Goal: Check status: Check status

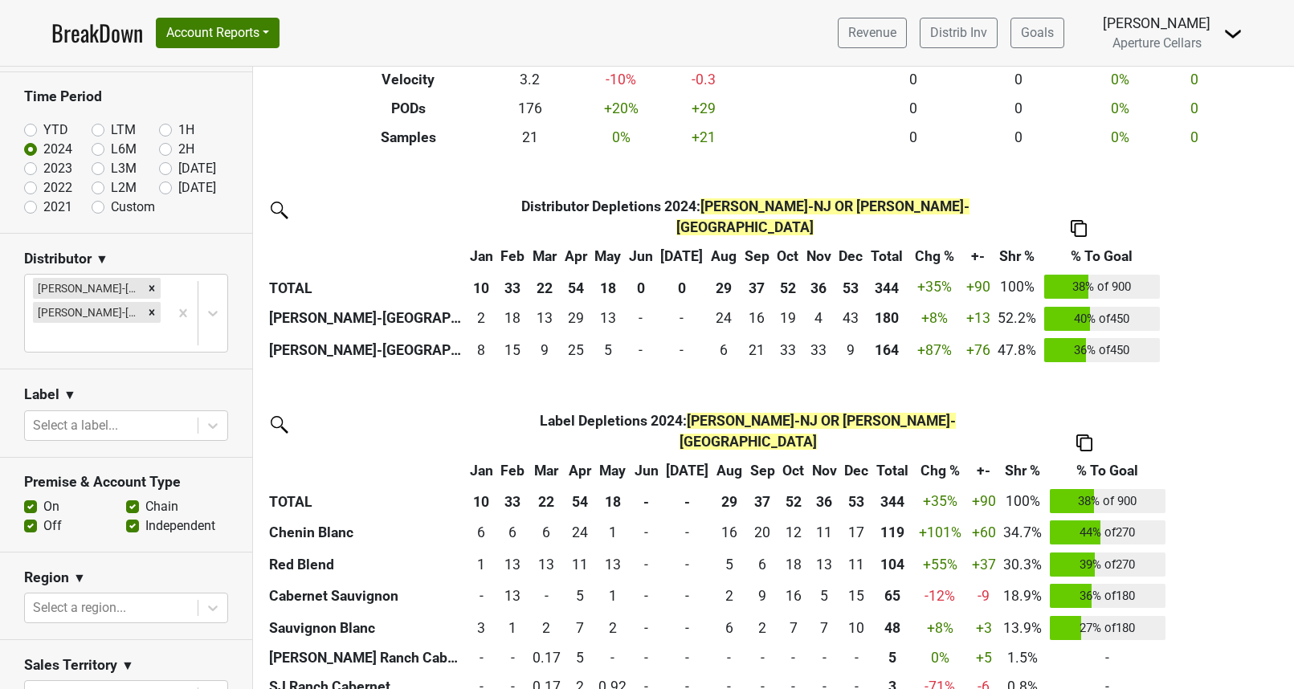
scroll to position [281, 0]
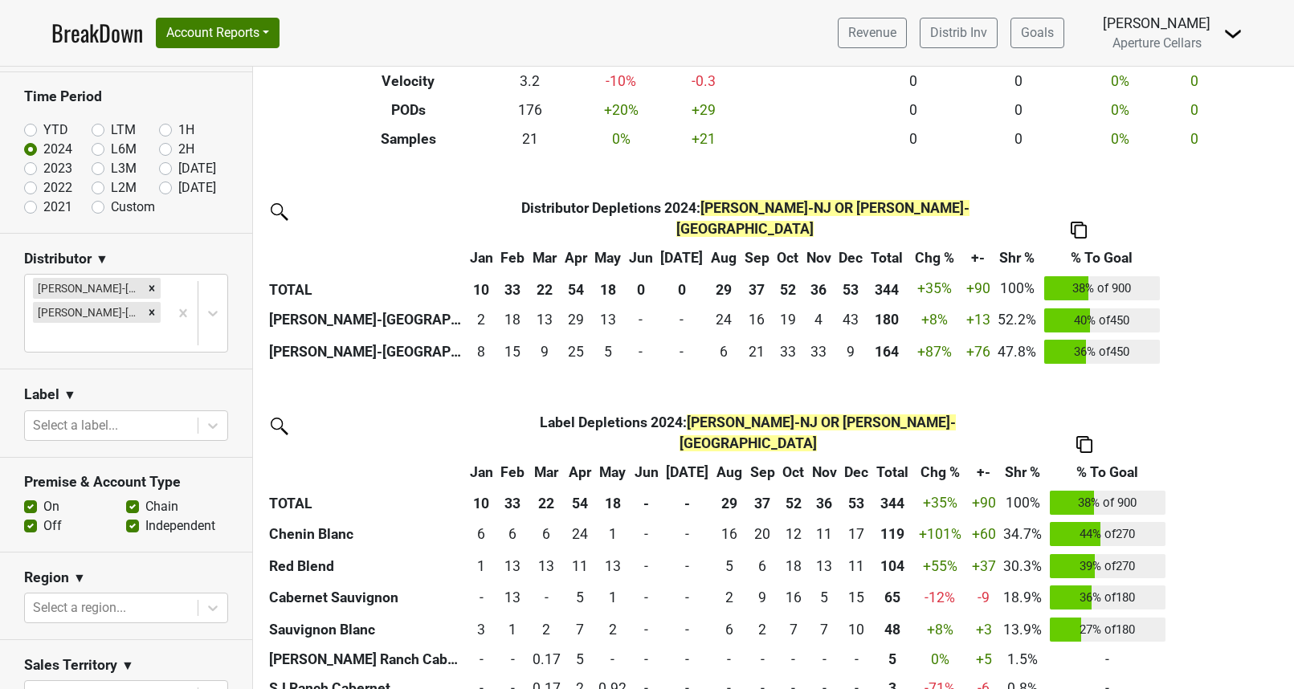
click at [43, 130] on label "YTD" at bounding box center [55, 130] width 25 height 19
click at [31, 130] on input "YTD" at bounding box center [56, 129] width 64 height 16
radio input "true"
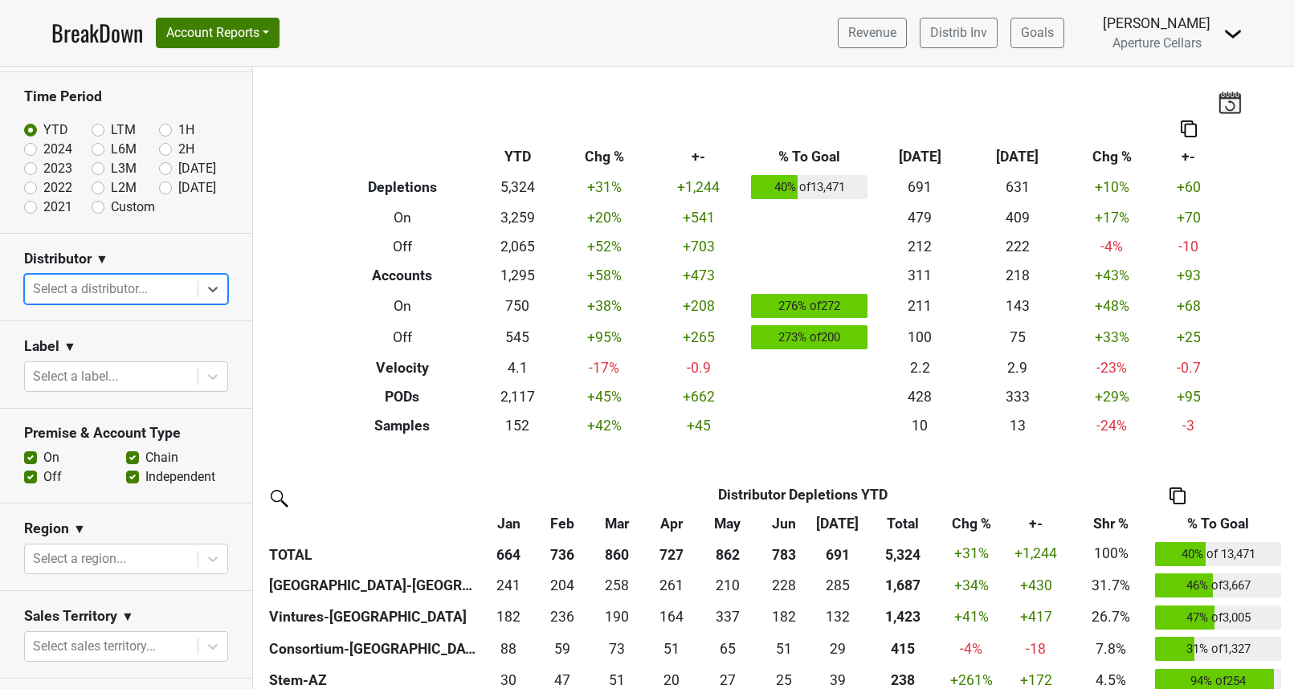
scroll to position [0, 0]
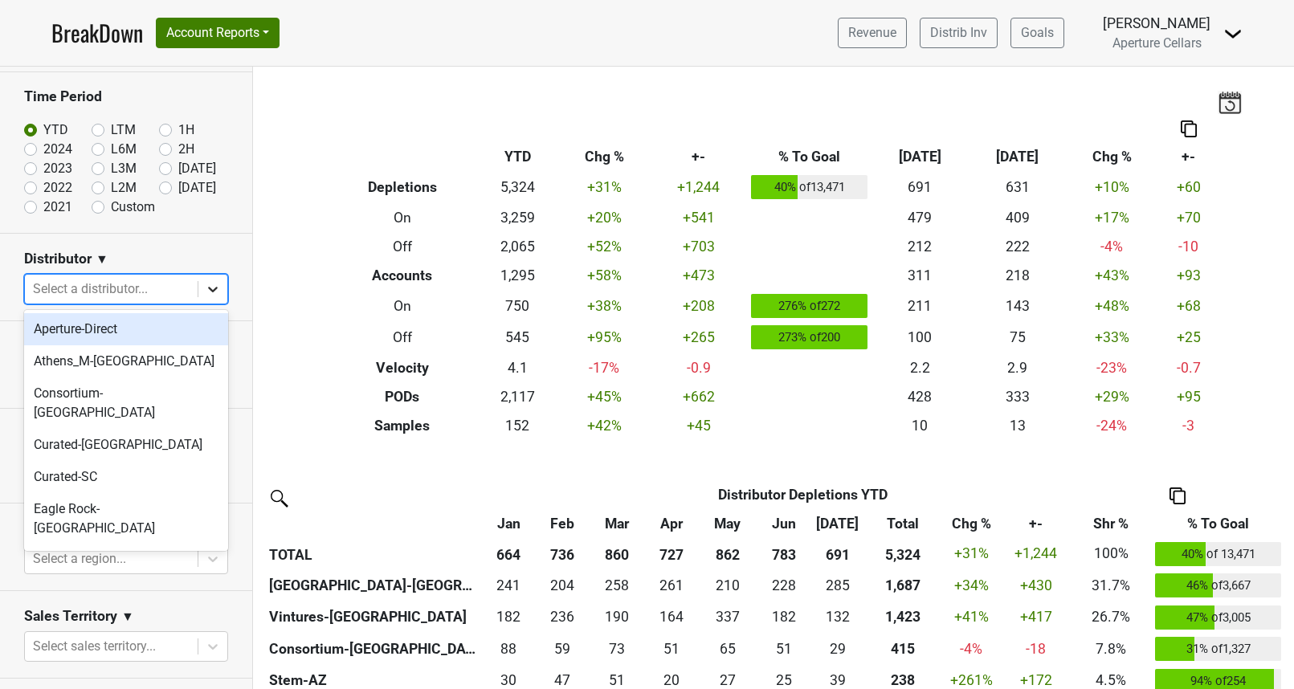
click at [211, 291] on icon at bounding box center [213, 289] width 16 height 16
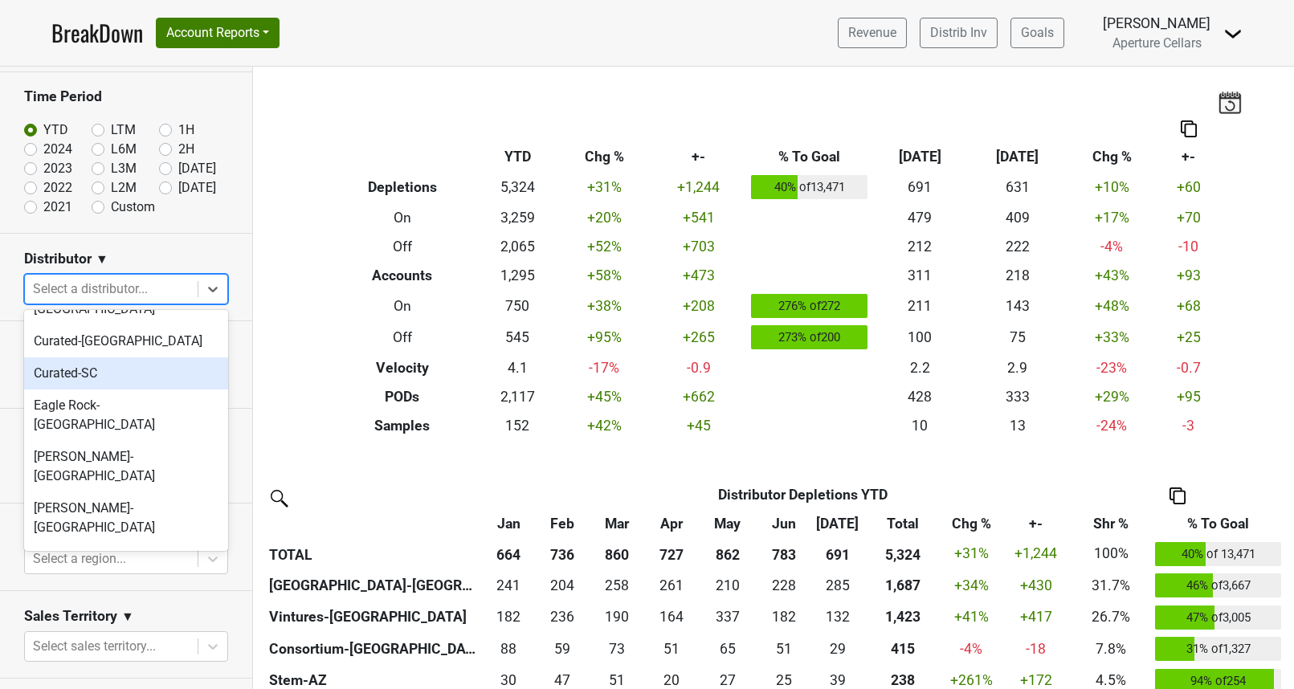
scroll to position [107, 0]
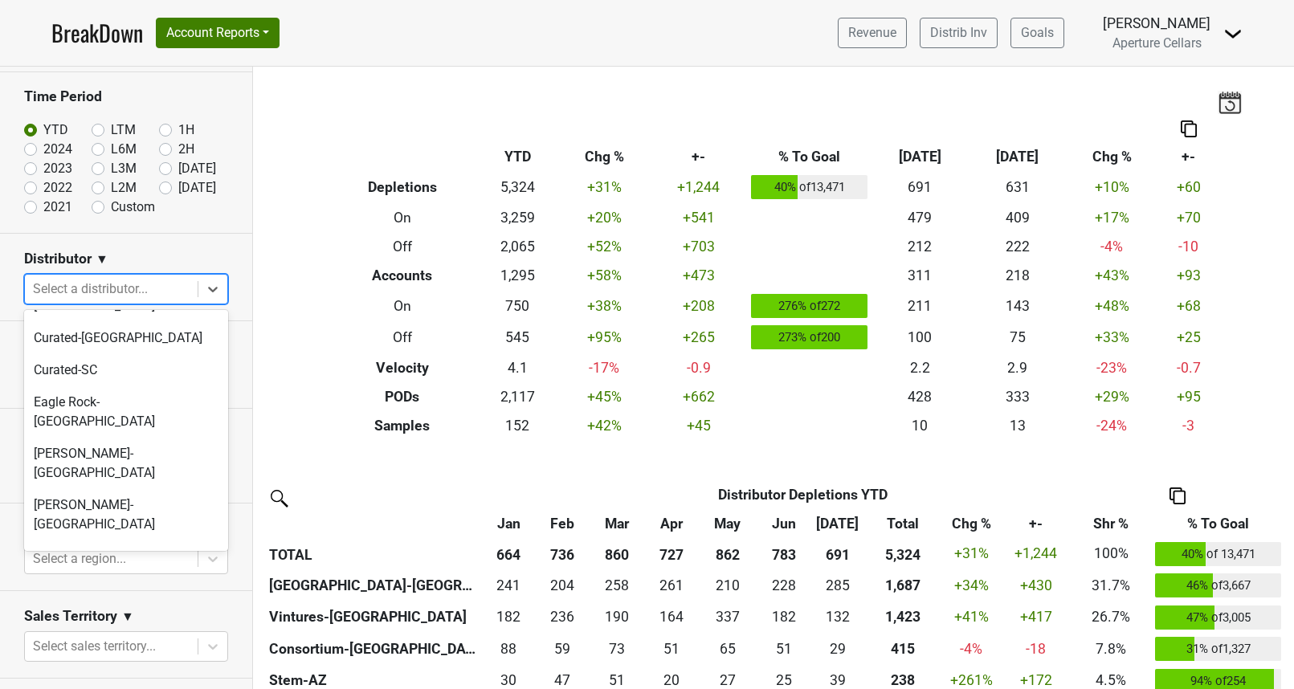
click at [63, 573] on div "Libation-[GEOGRAPHIC_DATA]" at bounding box center [126, 589] width 204 height 32
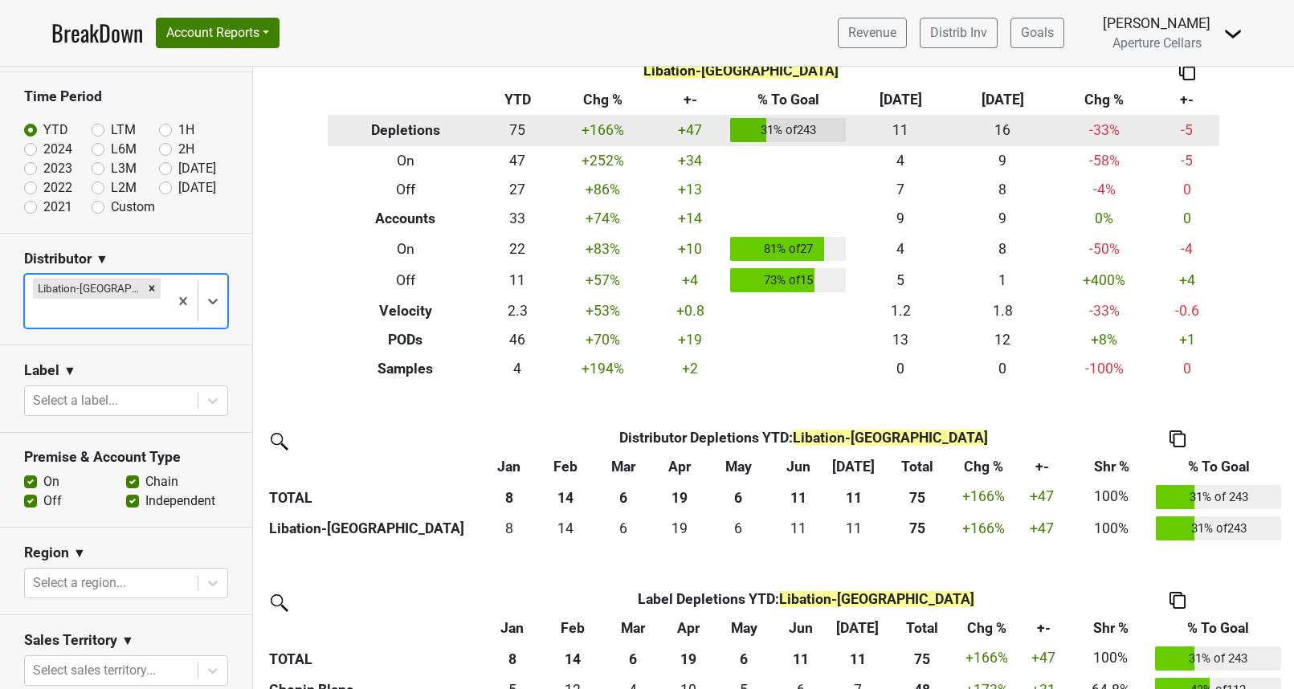
scroll to position [46, 0]
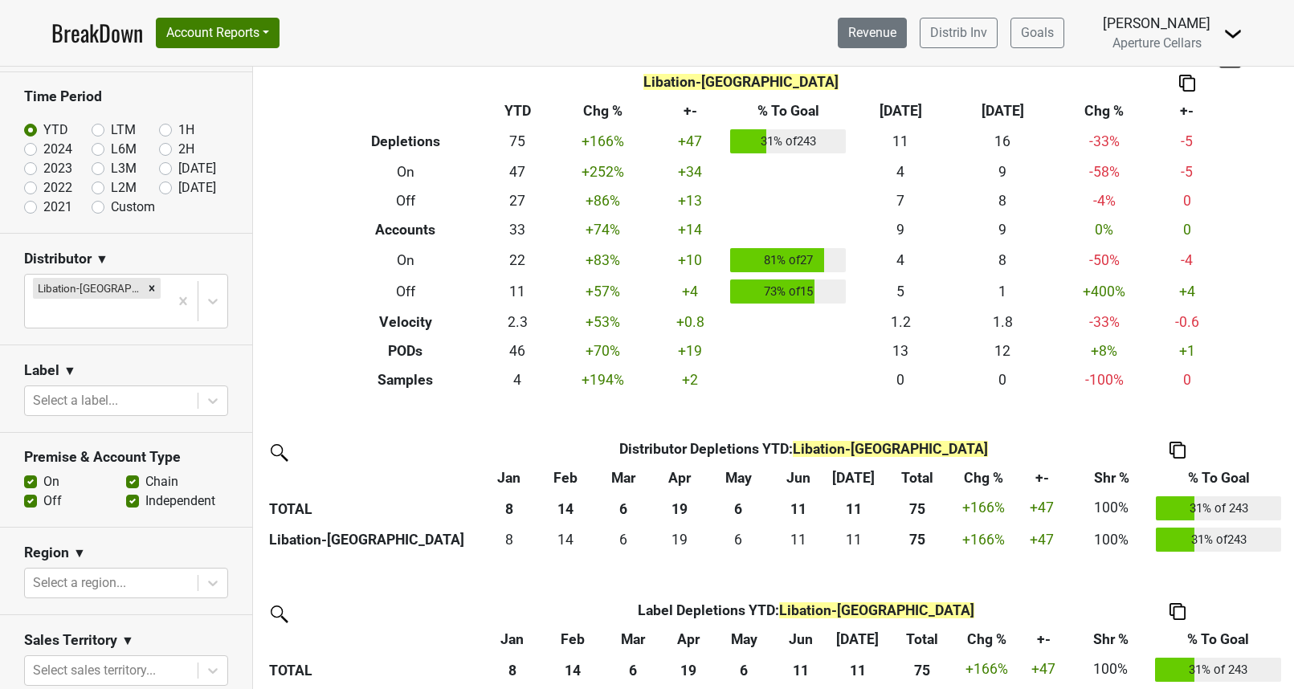
click at [882, 34] on link "Revenue" at bounding box center [872, 33] width 69 height 31
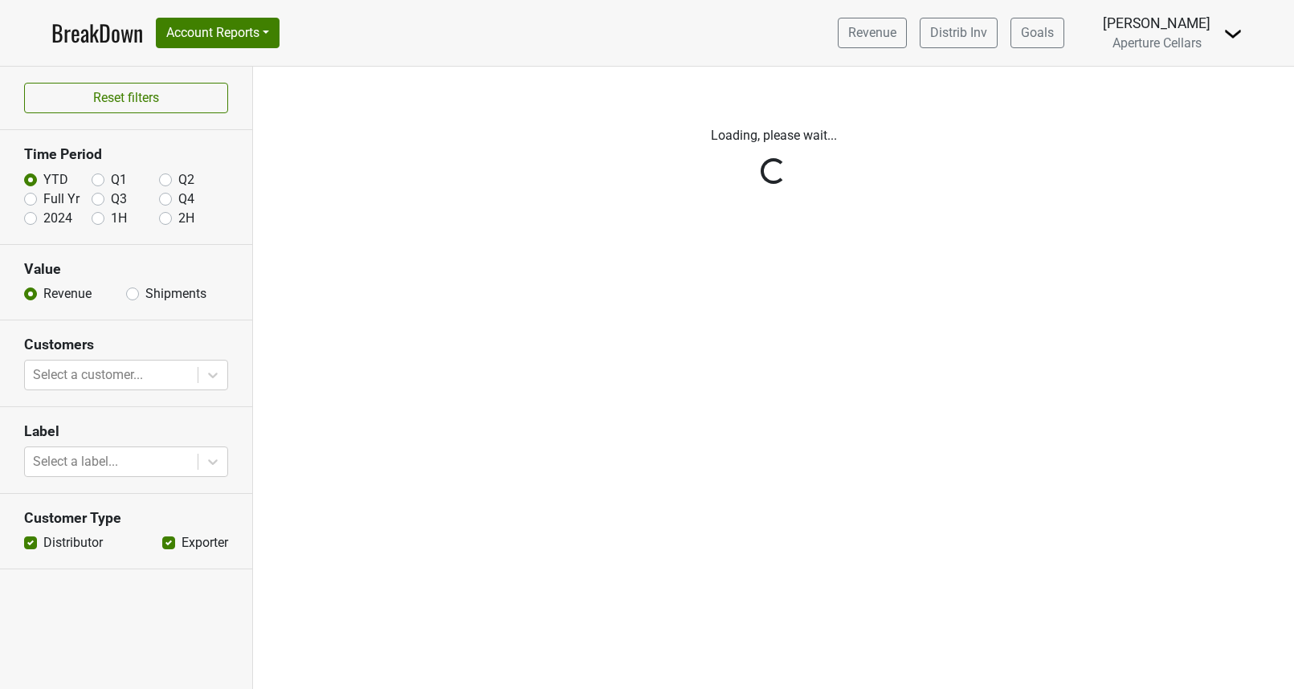
click at [133, 296] on div "Reset filters Time Period YTD Q1 Q2 Full Yr Q3 Q4 2024 1H 2H Value Revenue Ship…" at bounding box center [126, 378] width 253 height 623
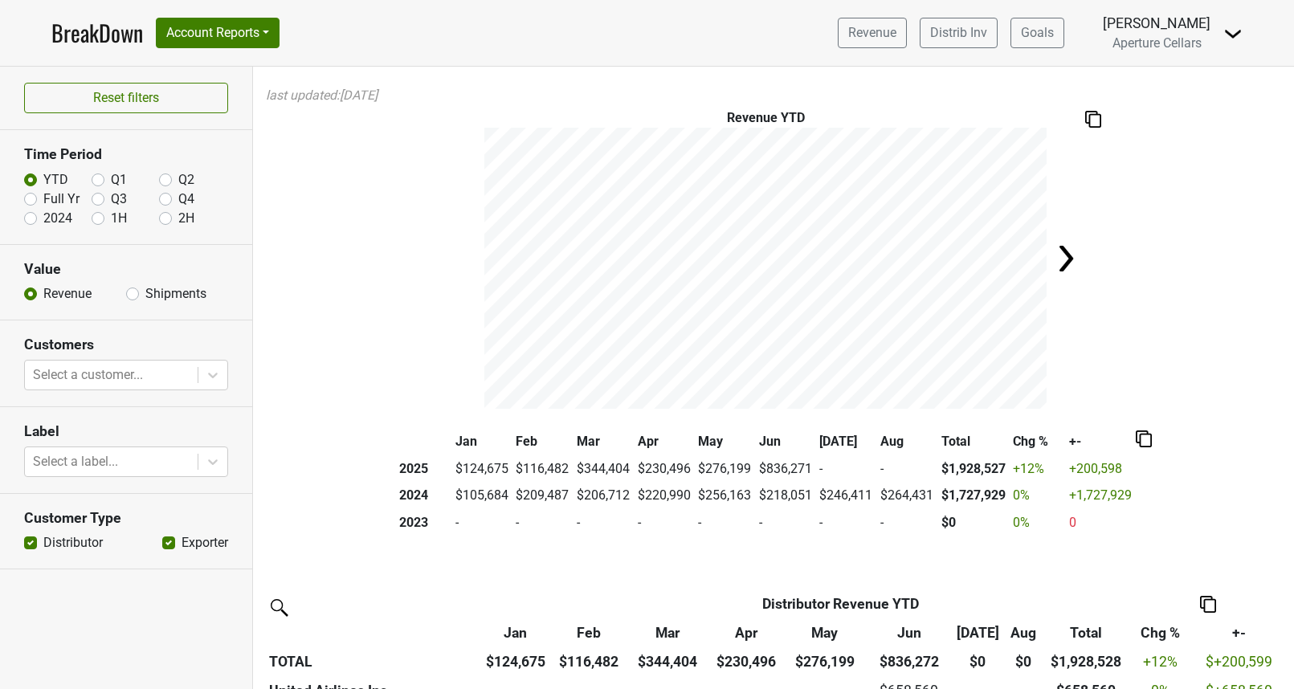
click at [145, 296] on label "Shipments" at bounding box center [175, 293] width 61 height 19
click at [133, 296] on input "Shipments" at bounding box center [132, 292] width 13 height 16
radio input "true"
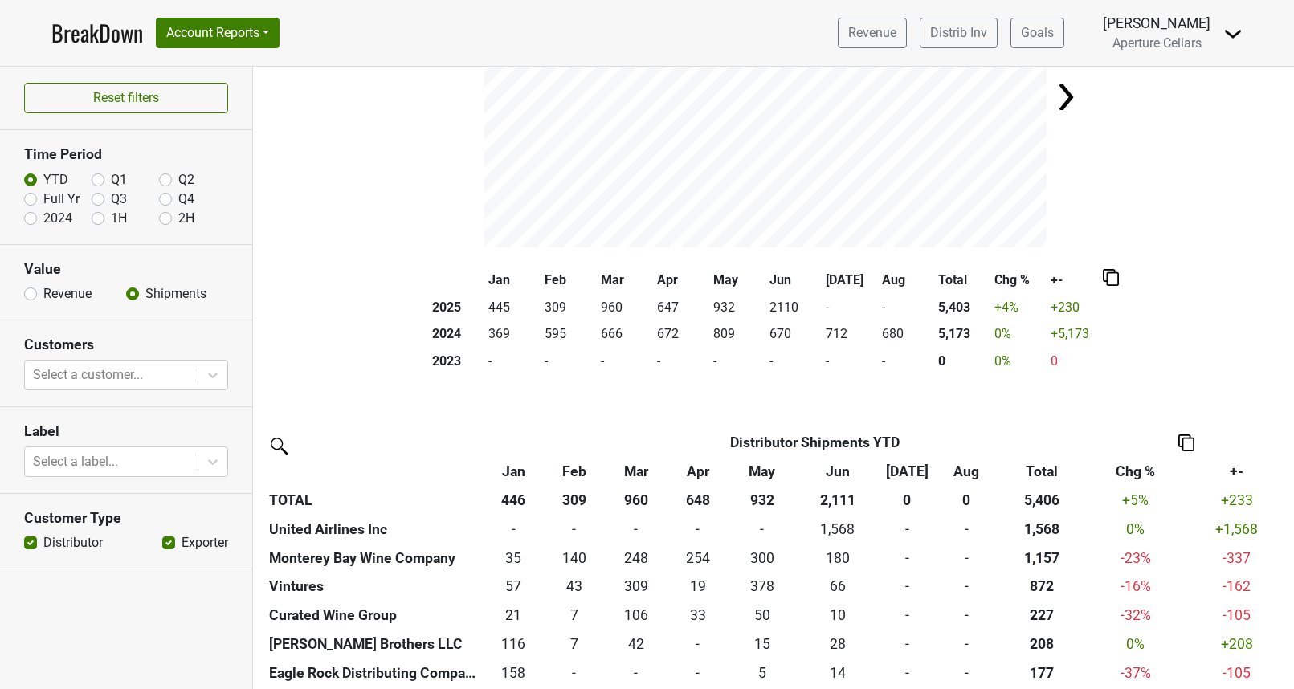
scroll to position [166, 0]
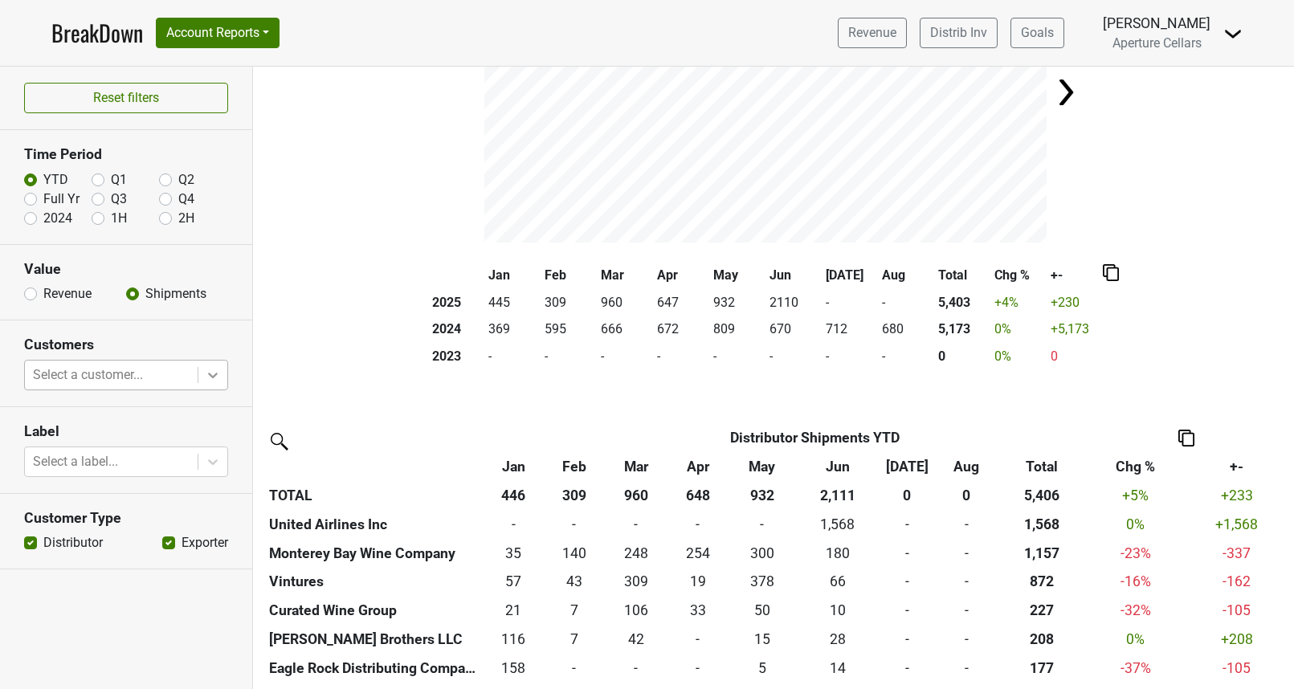
click at [220, 371] on icon at bounding box center [213, 375] width 16 height 16
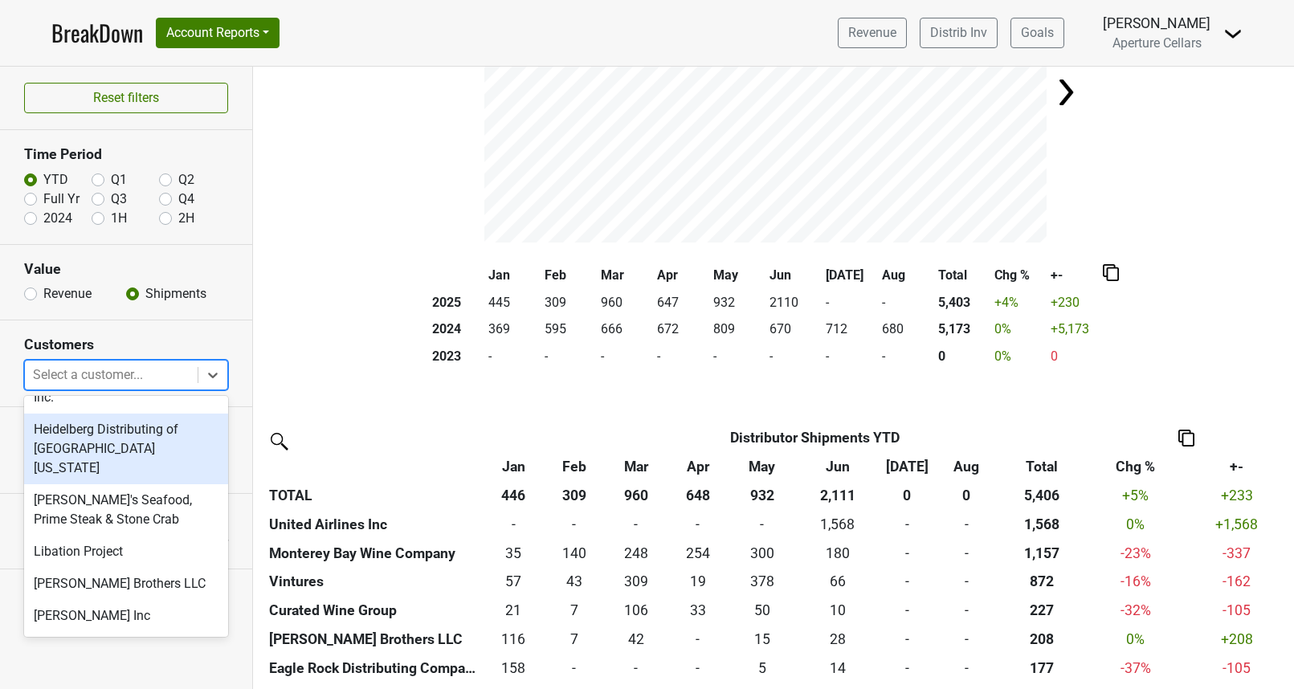
scroll to position [444, 0]
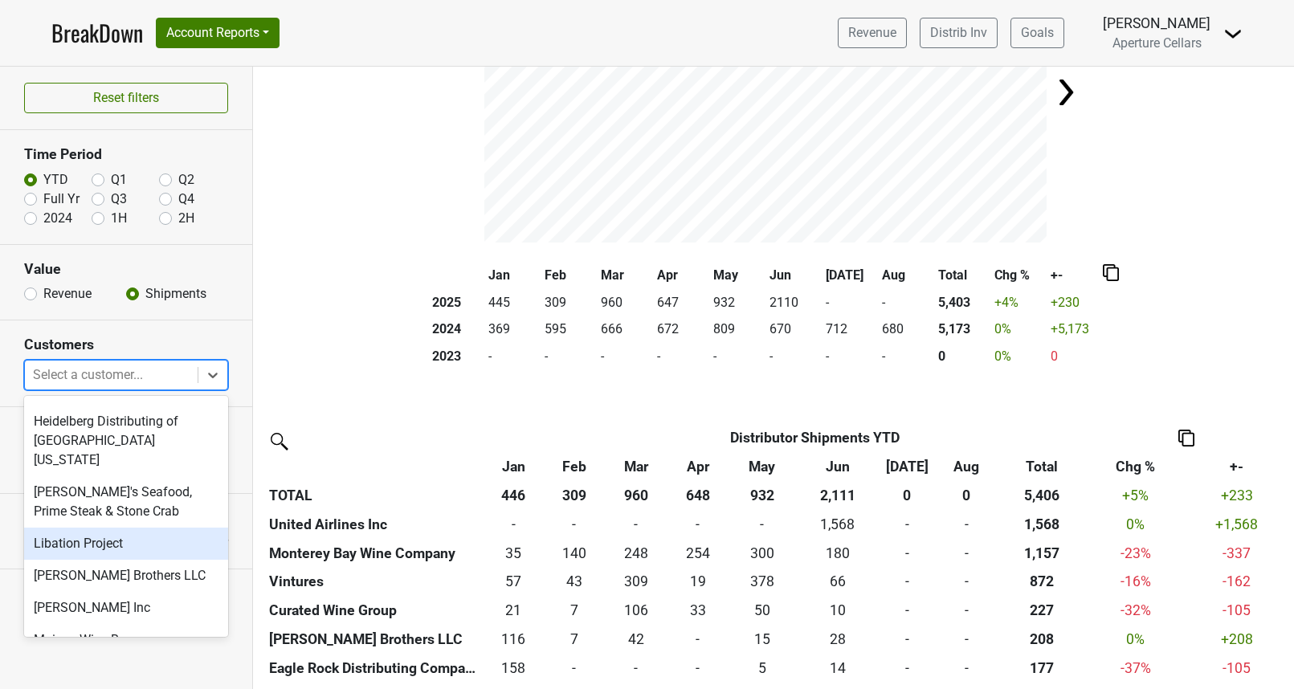
click at [67, 532] on div "Libation Project" at bounding box center [126, 544] width 204 height 32
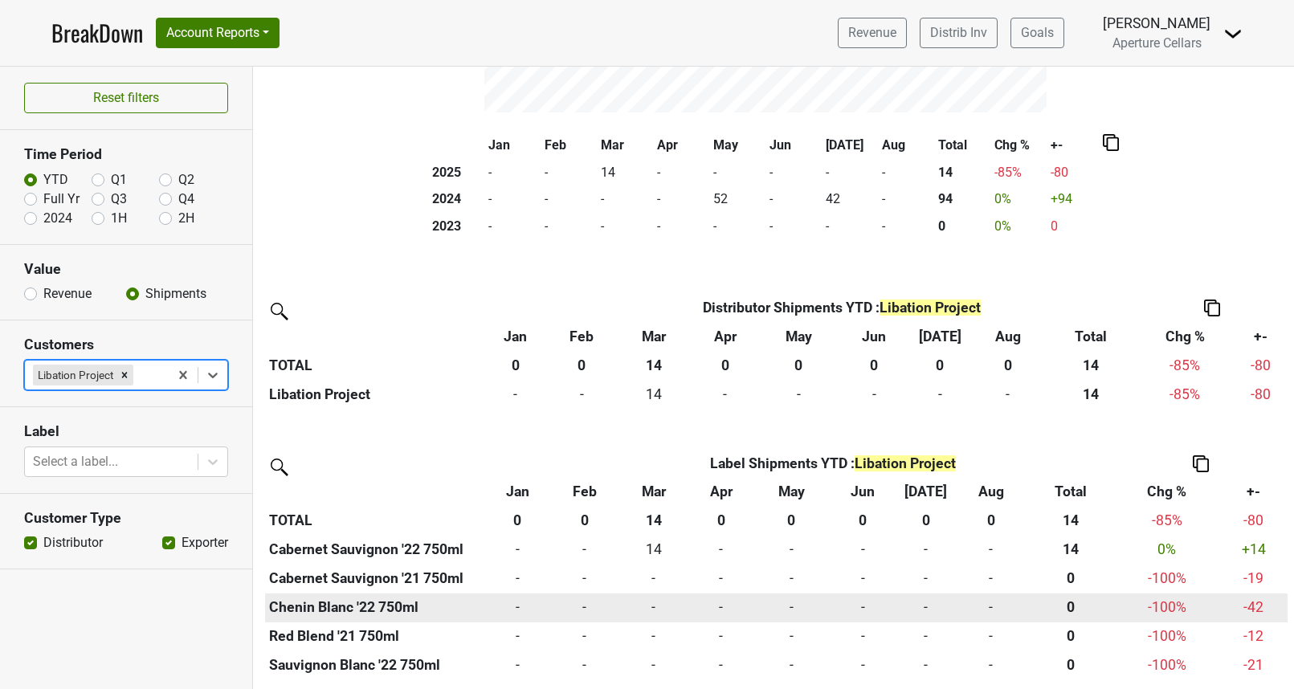
scroll to position [297, 0]
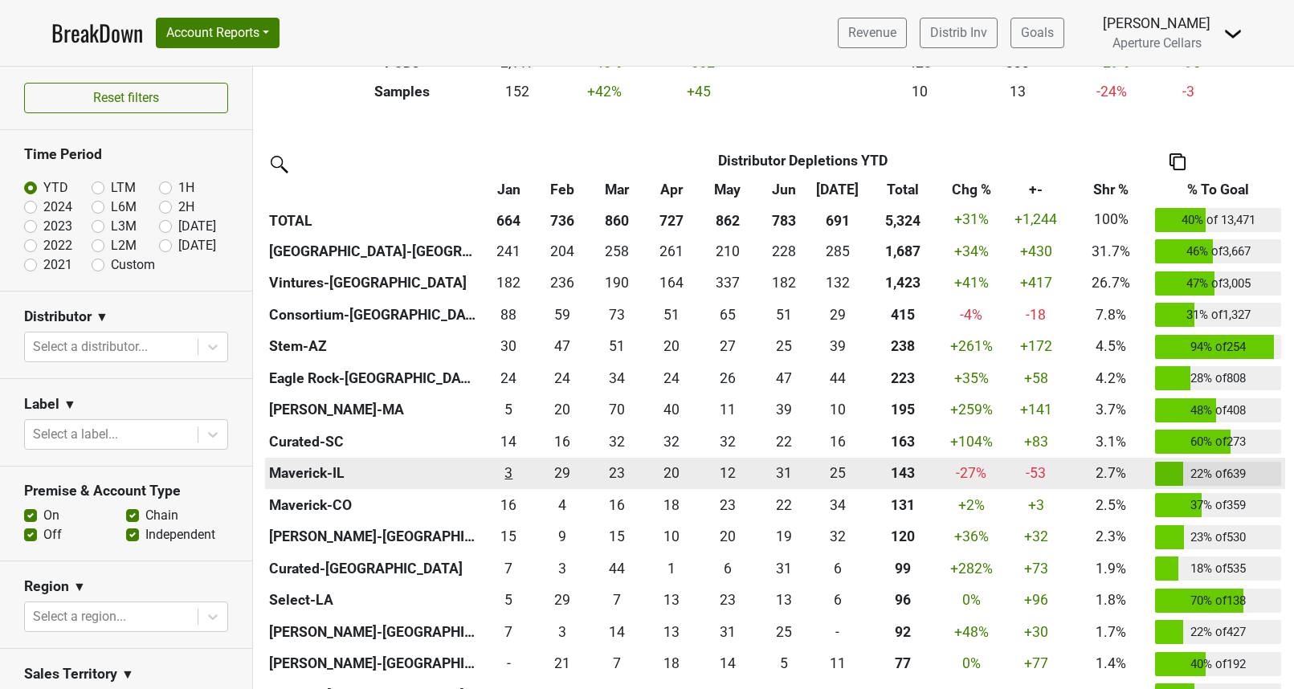
scroll to position [463, 0]
